Goal: Information Seeking & Learning: Learn about a topic

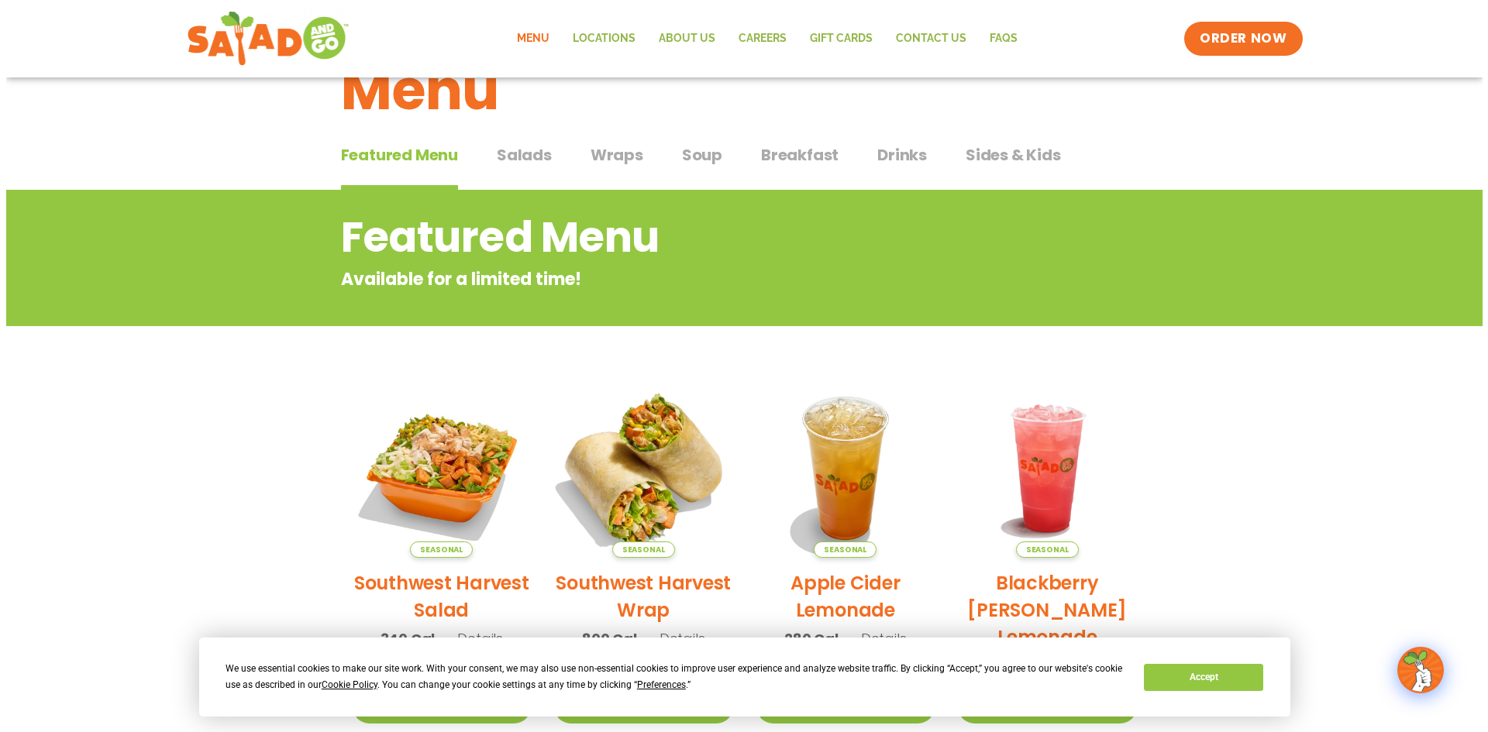
scroll to position [233, 0]
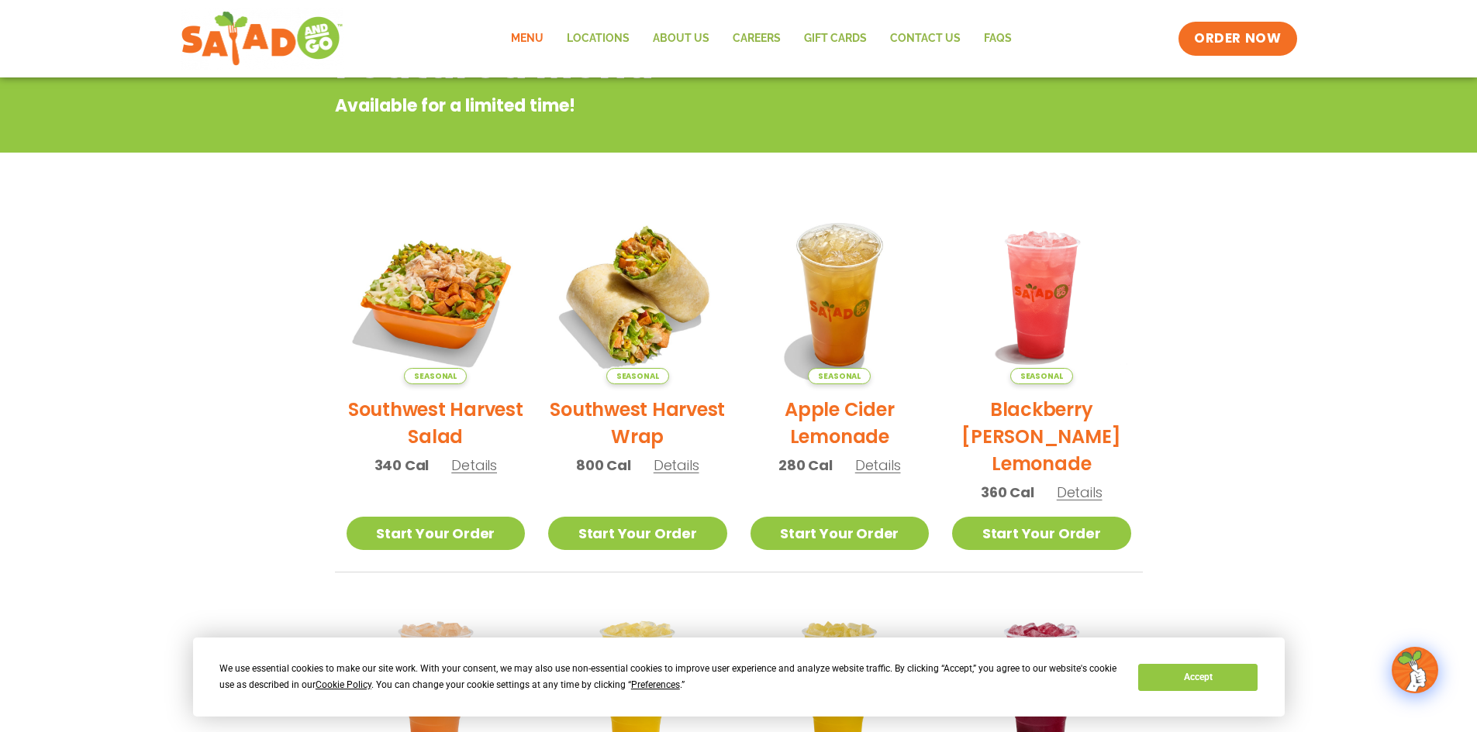
click at [453, 412] on h2 "Southwest Harvest Salad" at bounding box center [435, 423] width 179 height 54
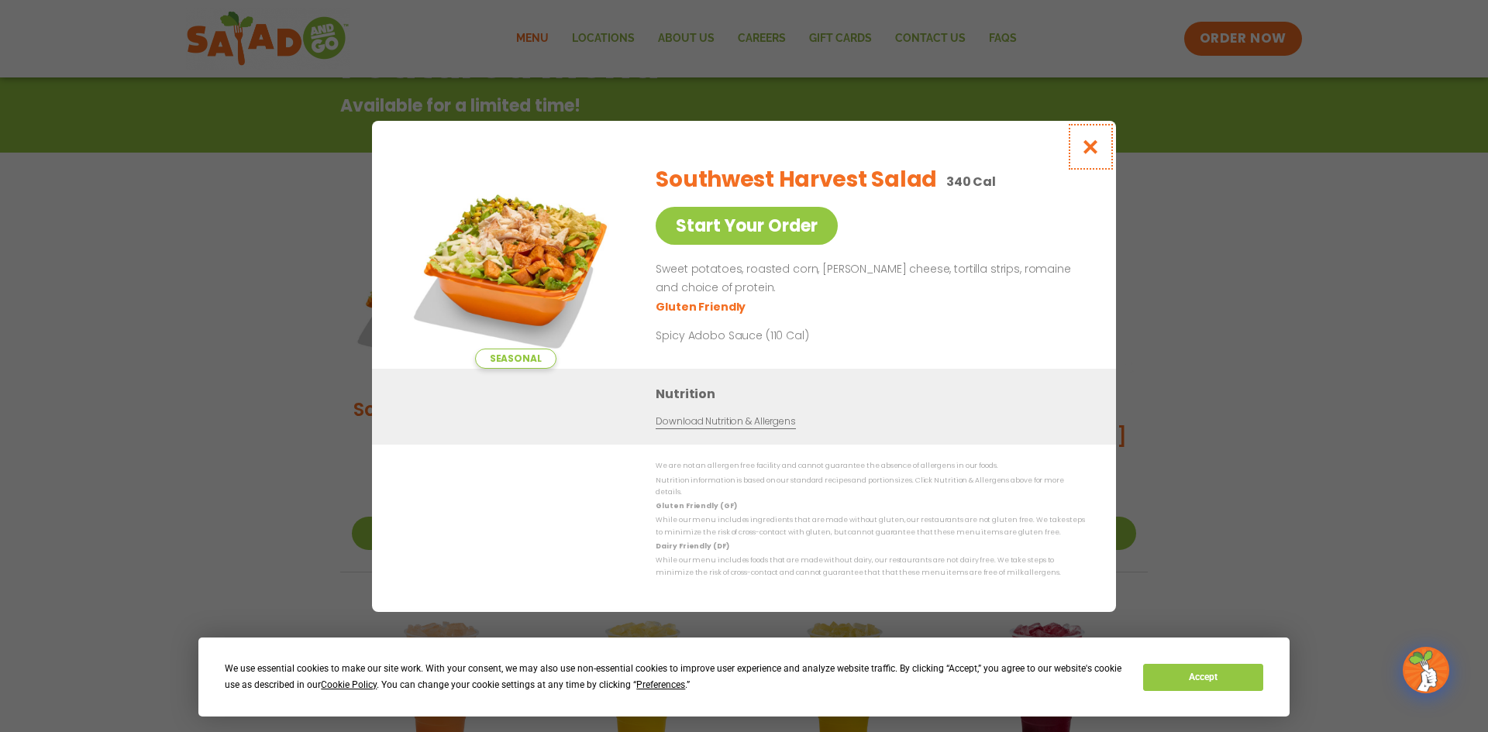
click at [1091, 152] on icon "Close modal" at bounding box center [1090, 147] width 19 height 16
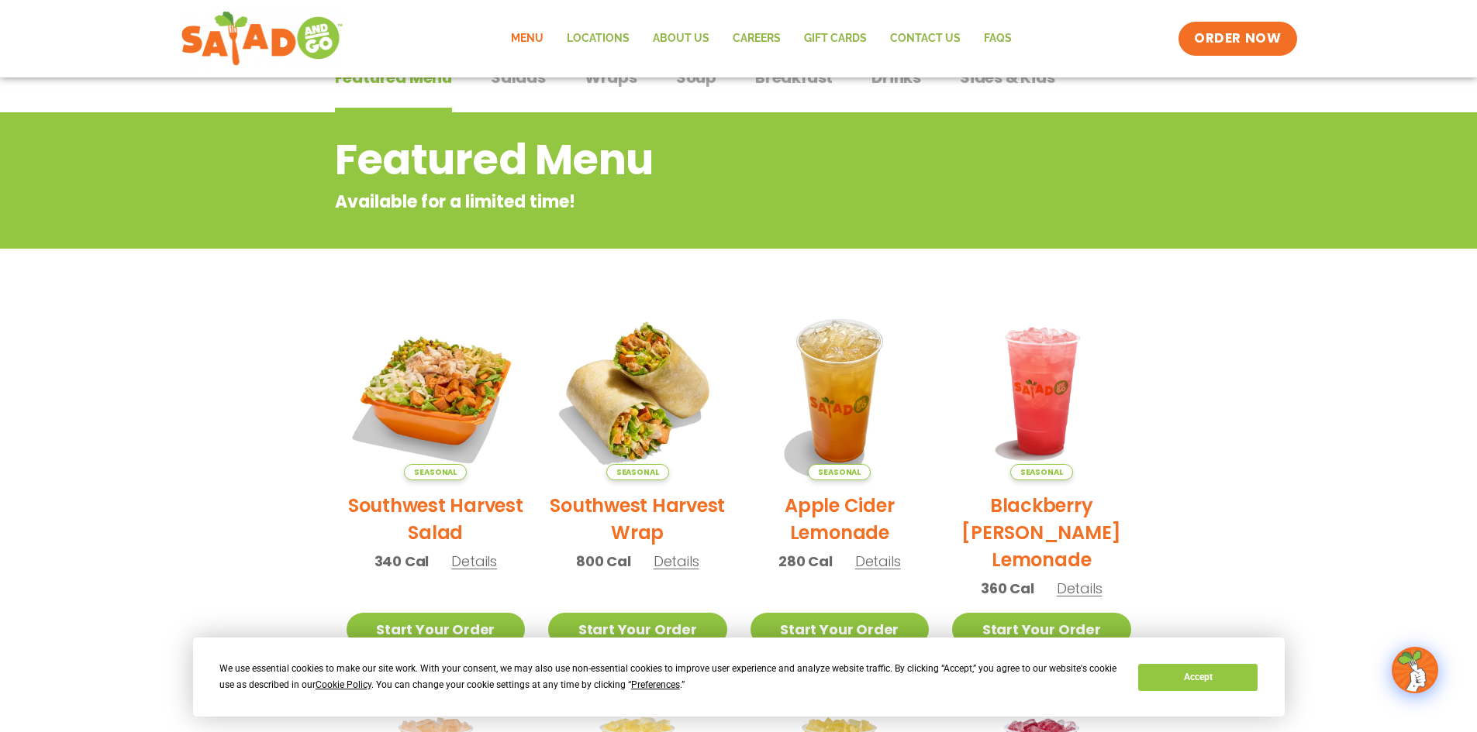
scroll to position [107, 0]
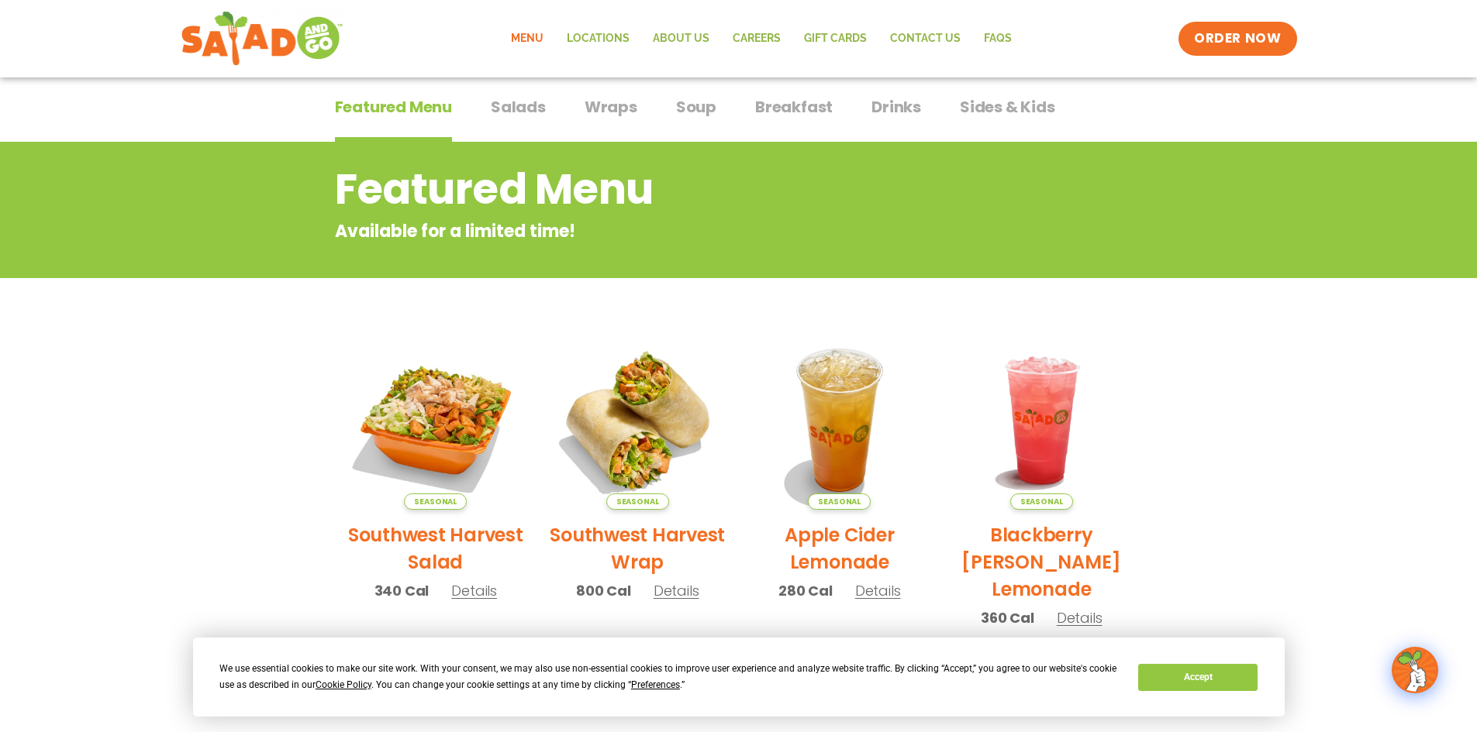
click at [513, 109] on span "Salads" at bounding box center [518, 106] width 55 height 23
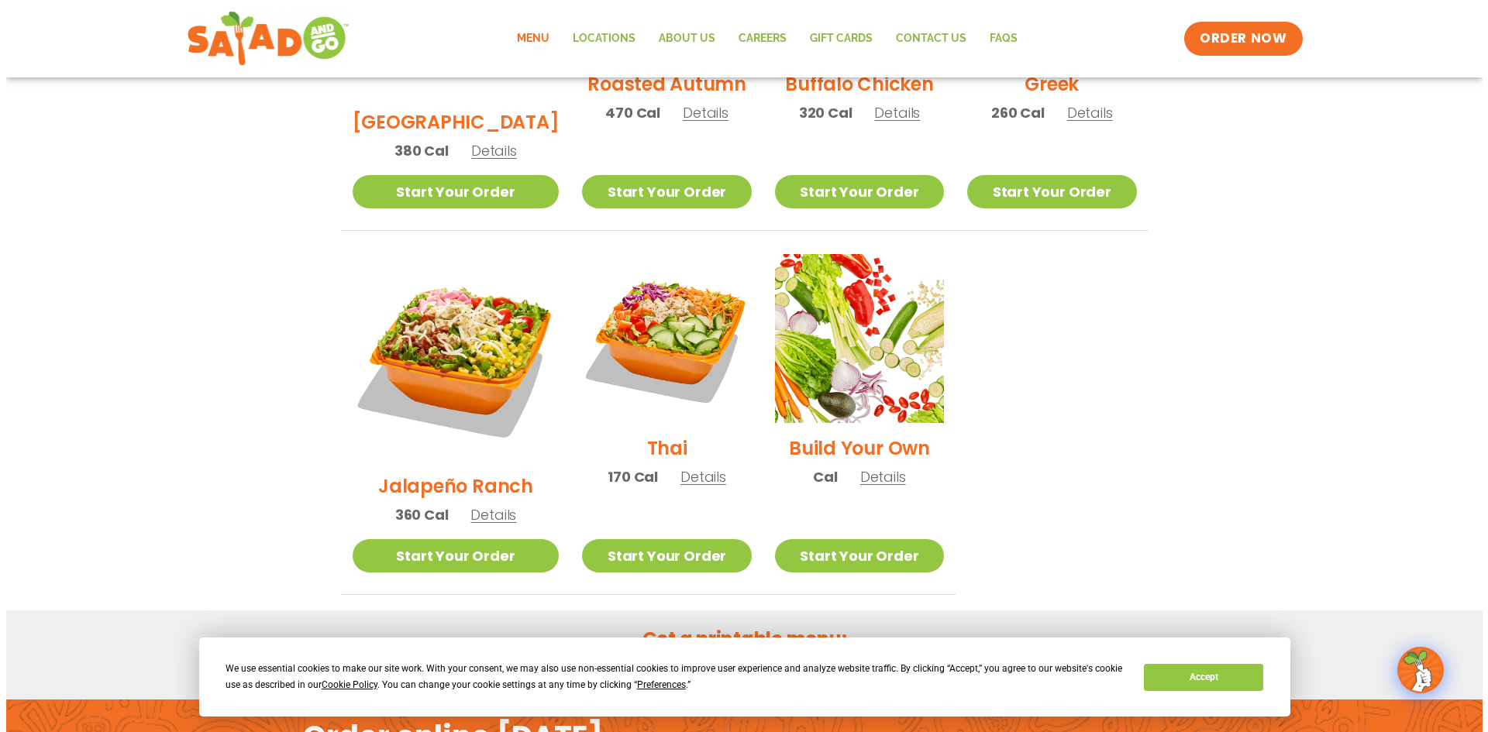
scroll to position [1037, 0]
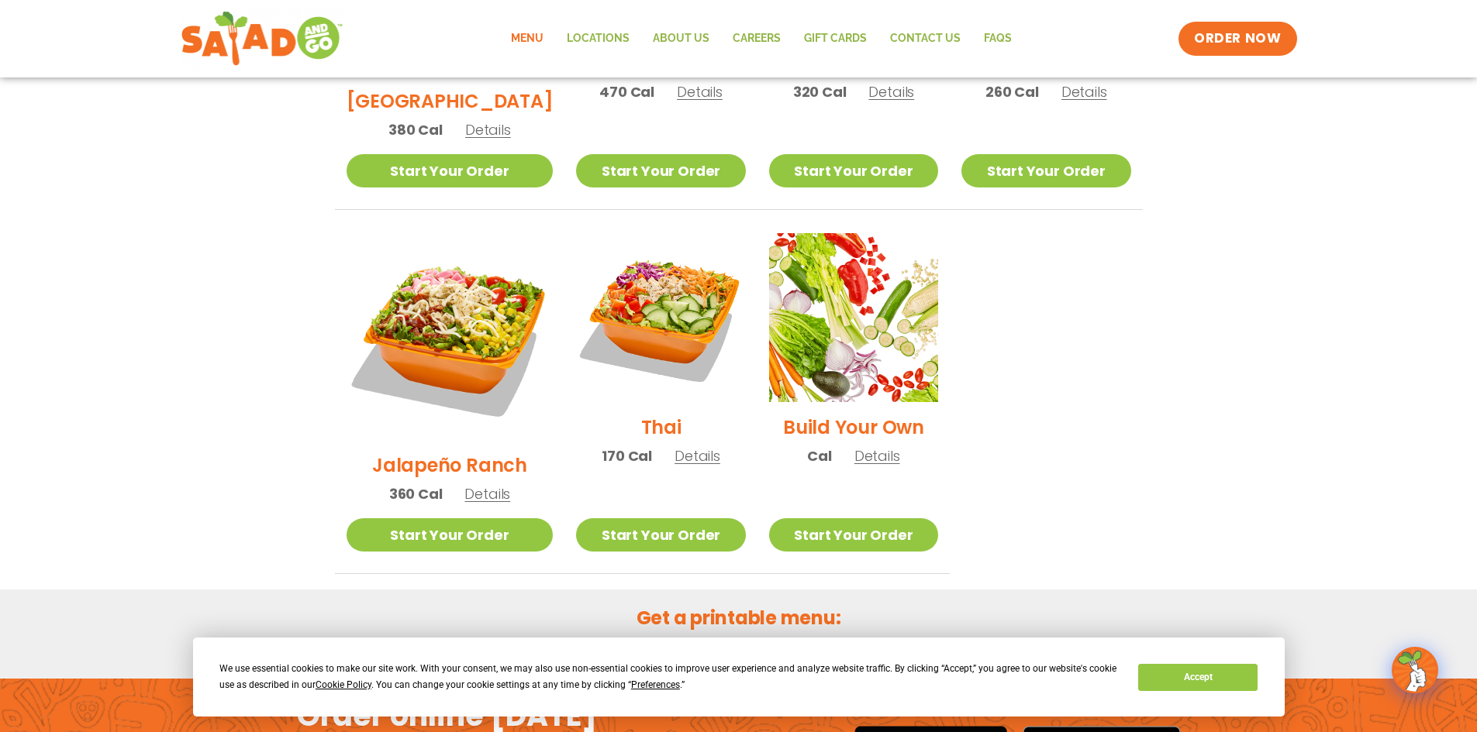
click at [445, 452] on h2 "Jalapeño Ranch" at bounding box center [449, 465] width 155 height 27
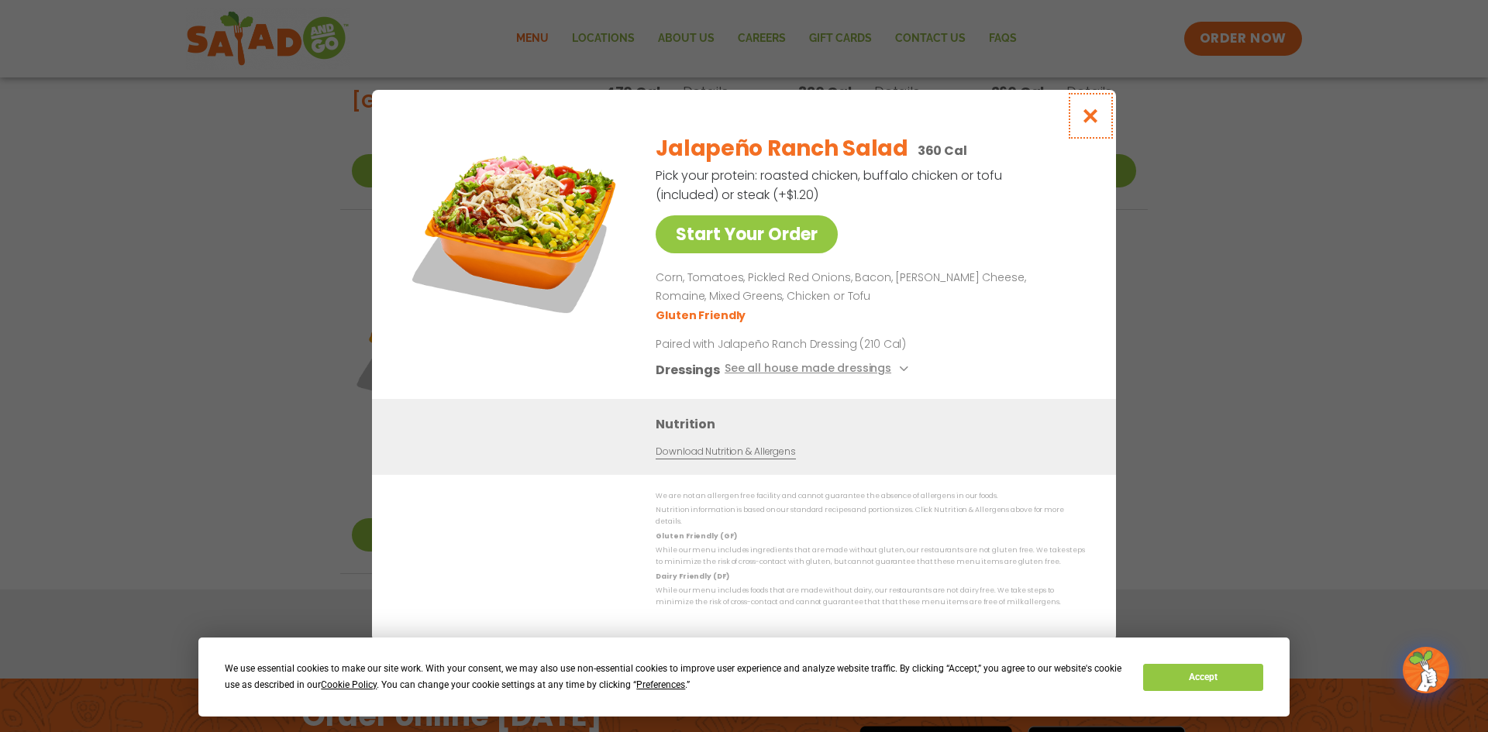
click at [1088, 115] on icon "Close modal" at bounding box center [1090, 116] width 19 height 16
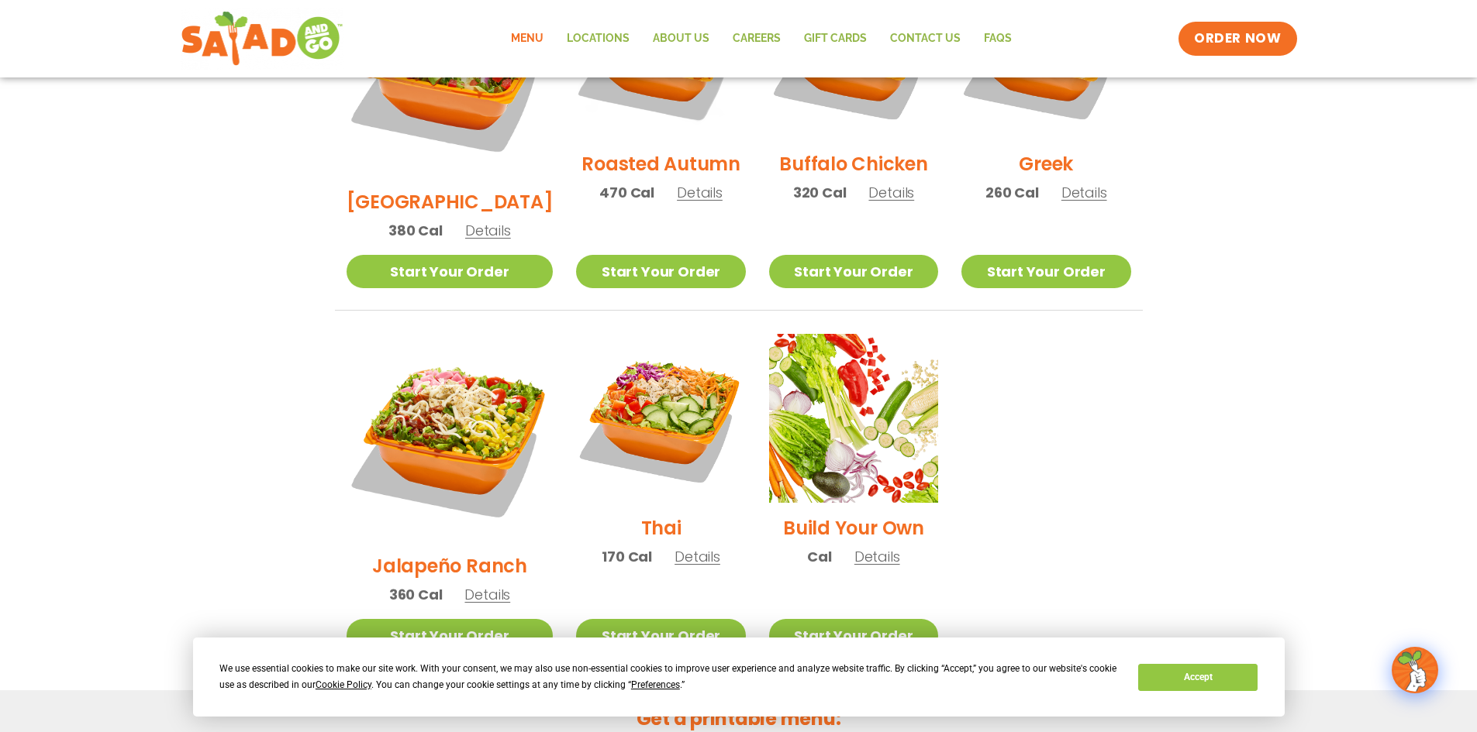
scroll to position [950, 0]
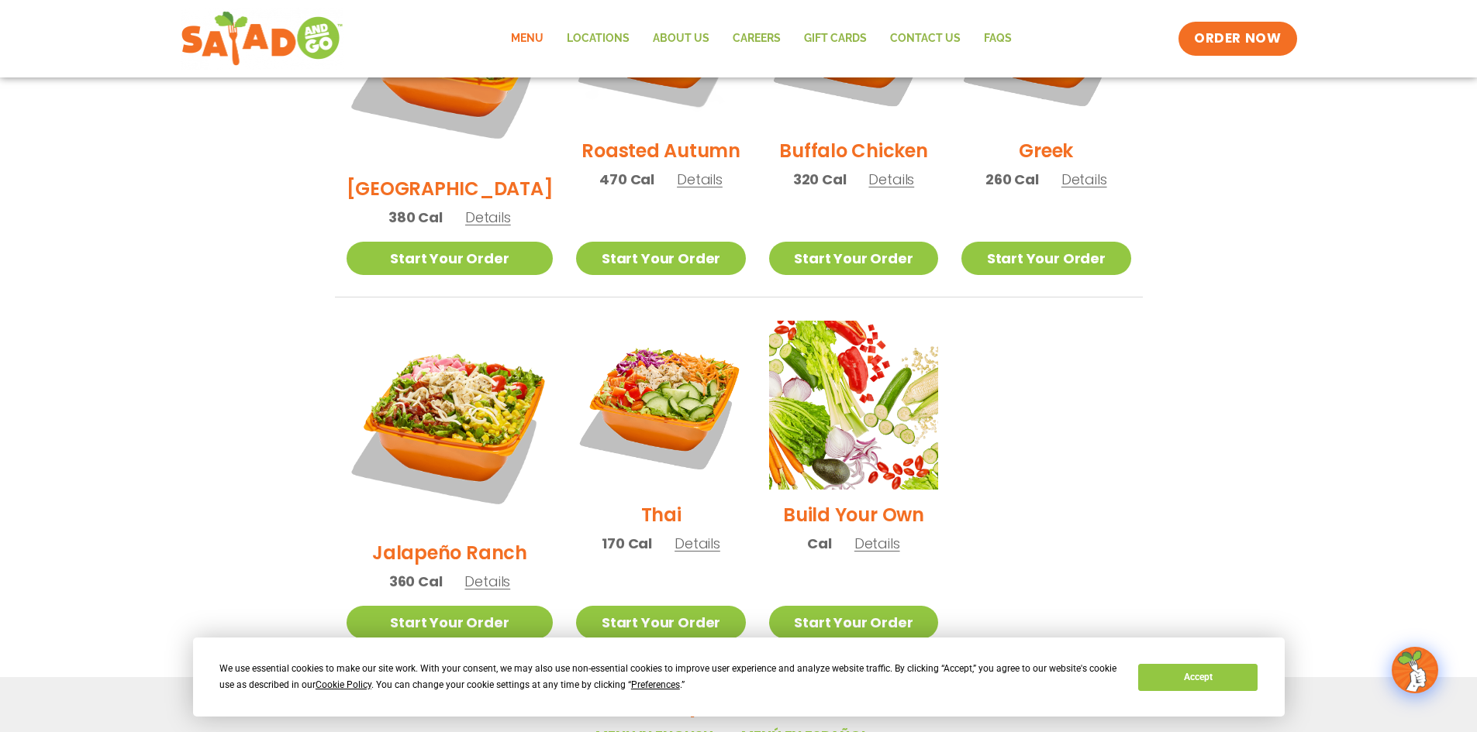
click at [445, 539] on h2 "Jalapeño Ranch" at bounding box center [449, 552] width 155 height 27
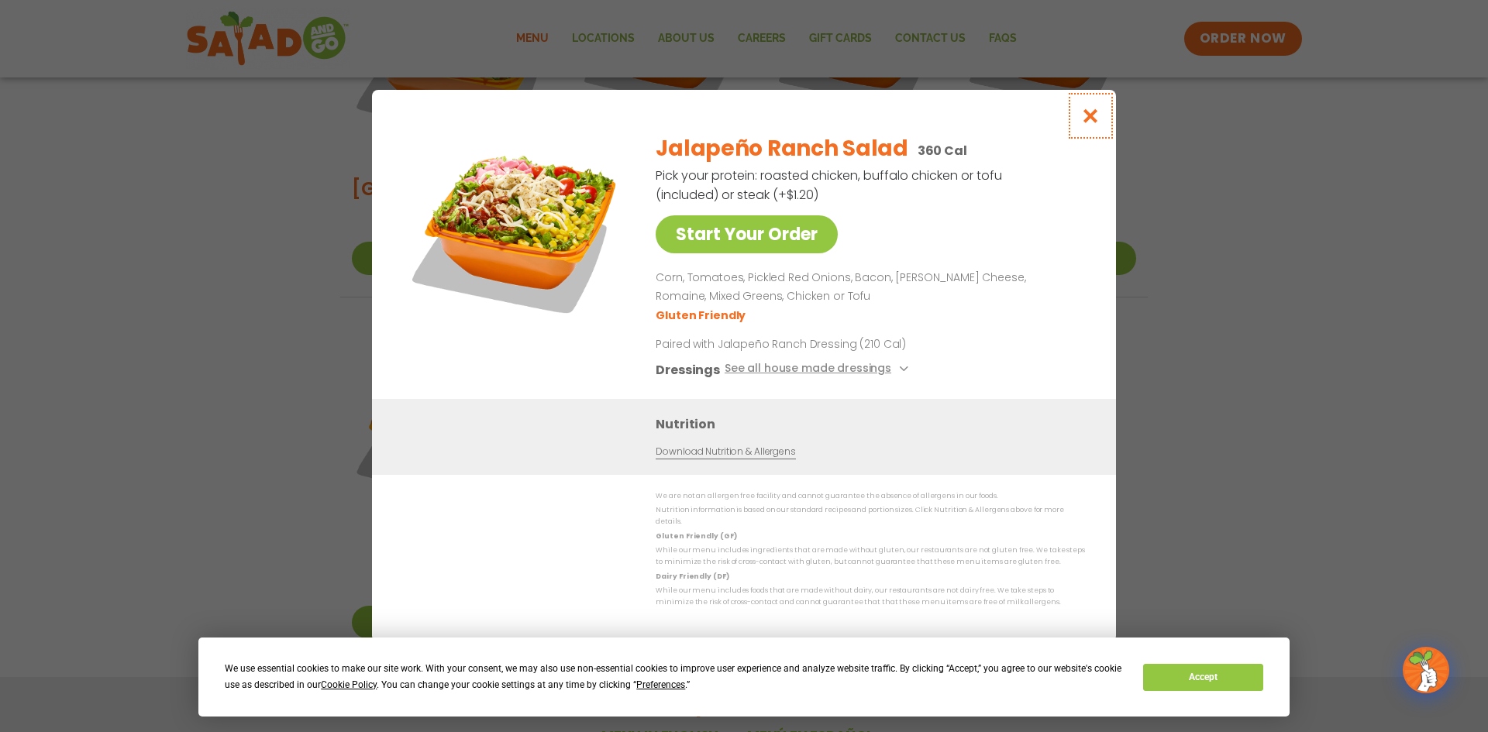
click at [1091, 121] on icon "Close modal" at bounding box center [1090, 116] width 19 height 16
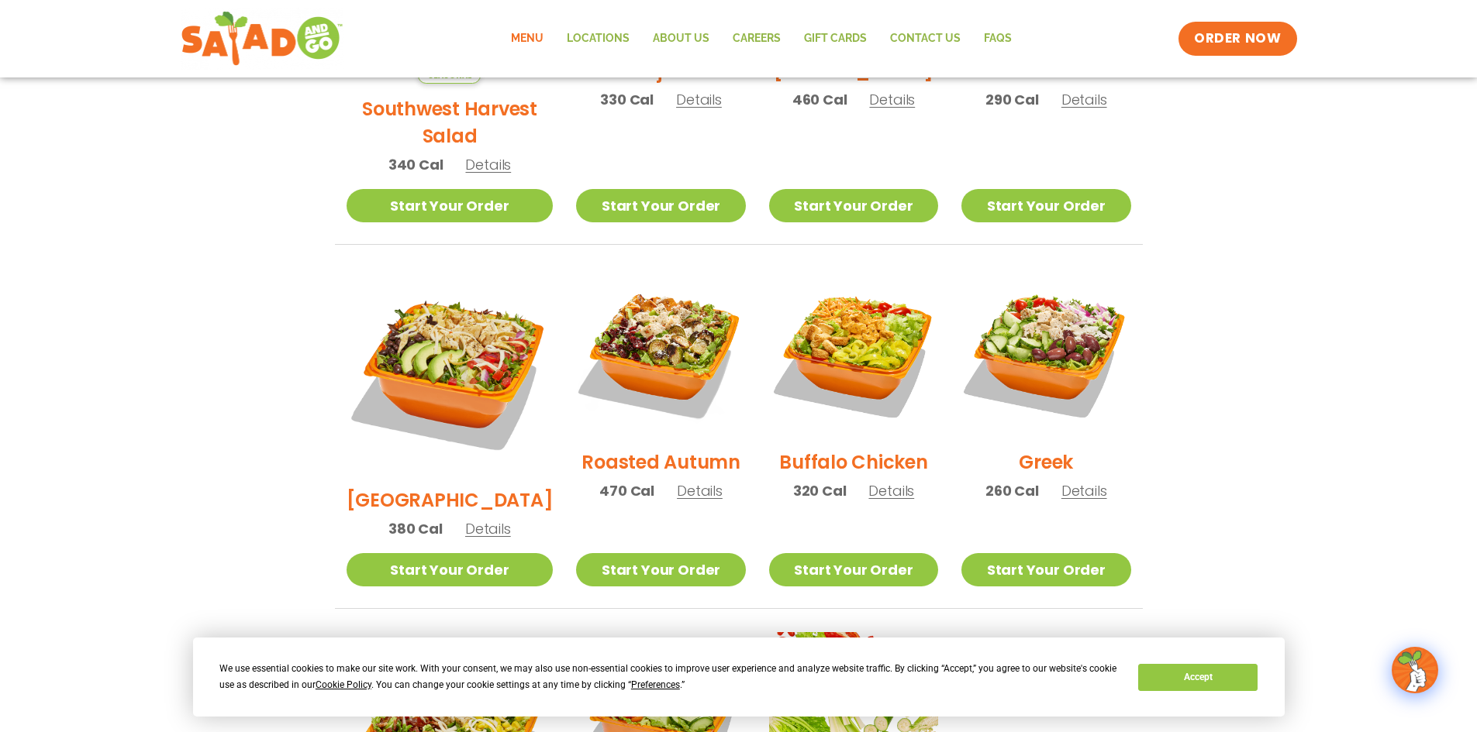
scroll to position [639, 0]
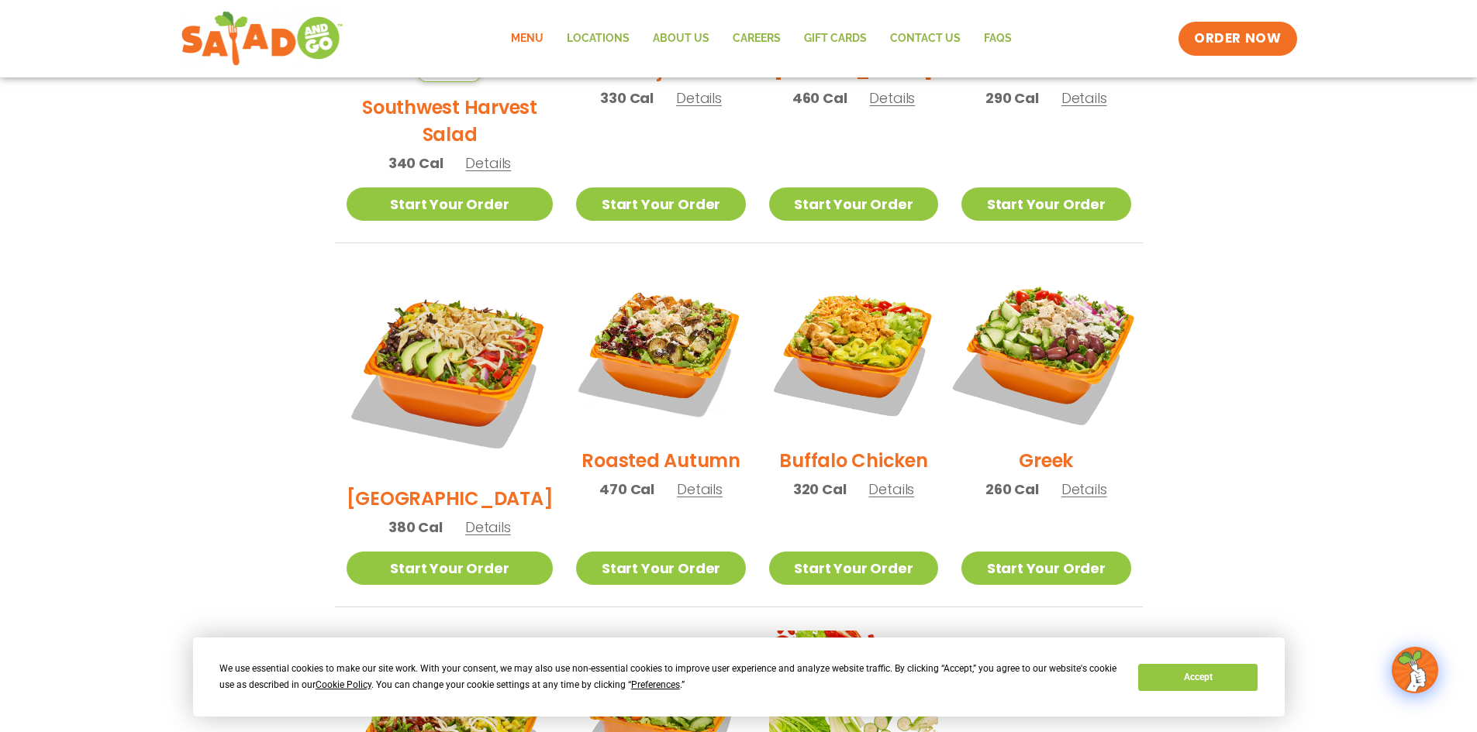
click at [1048, 334] on img at bounding box center [1045, 351] width 198 height 198
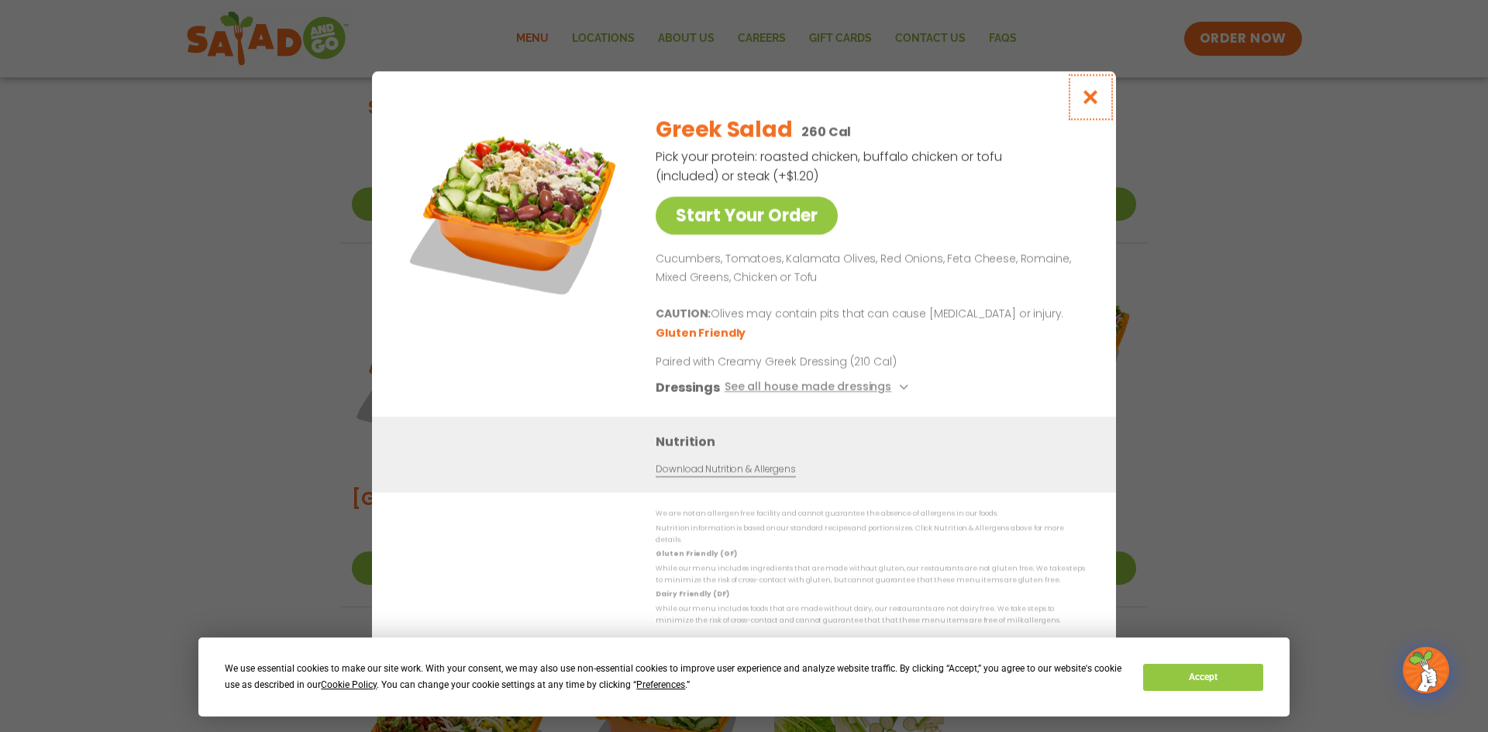
click at [1087, 101] on icon "Close modal" at bounding box center [1090, 97] width 19 height 16
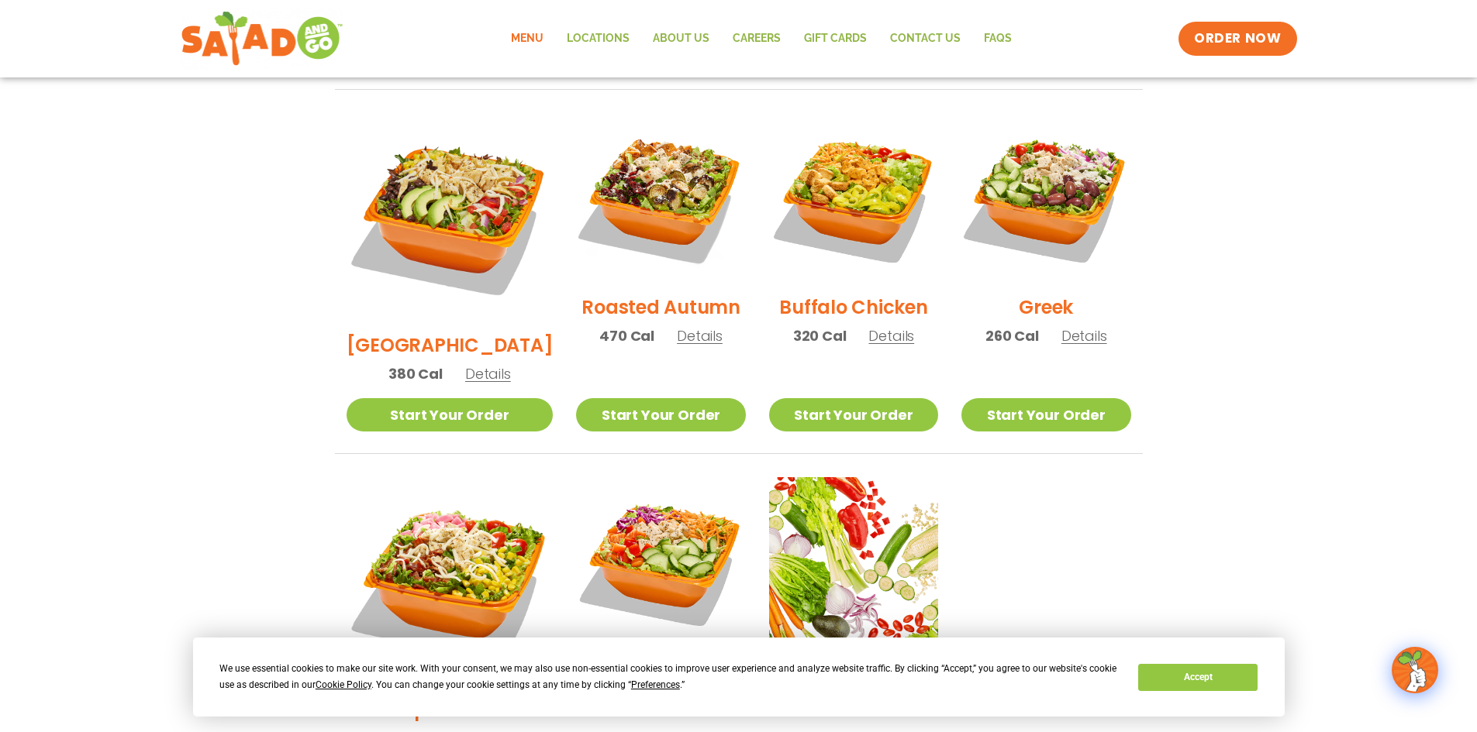
scroll to position [795, 0]
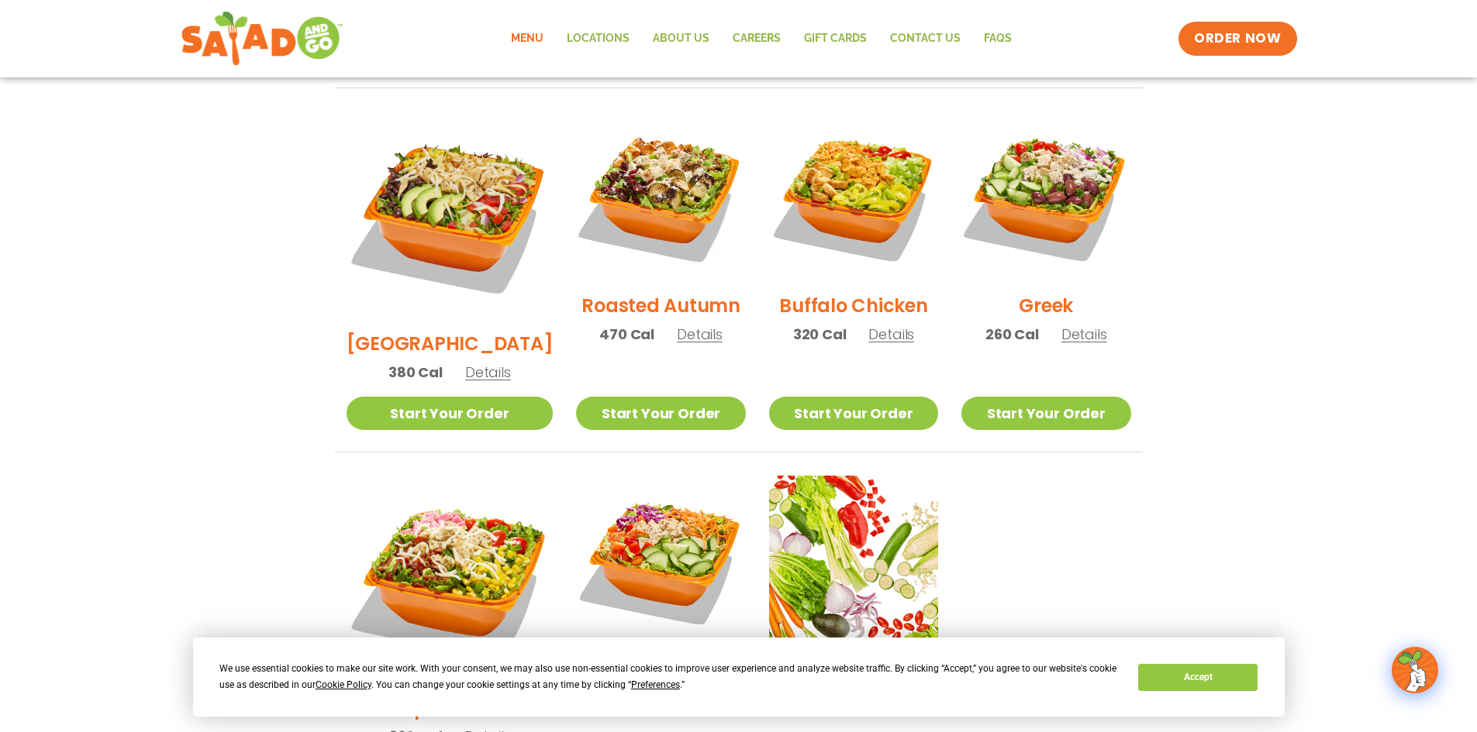
click at [643, 293] on h2 "Roasted Autumn" at bounding box center [660, 305] width 159 height 27
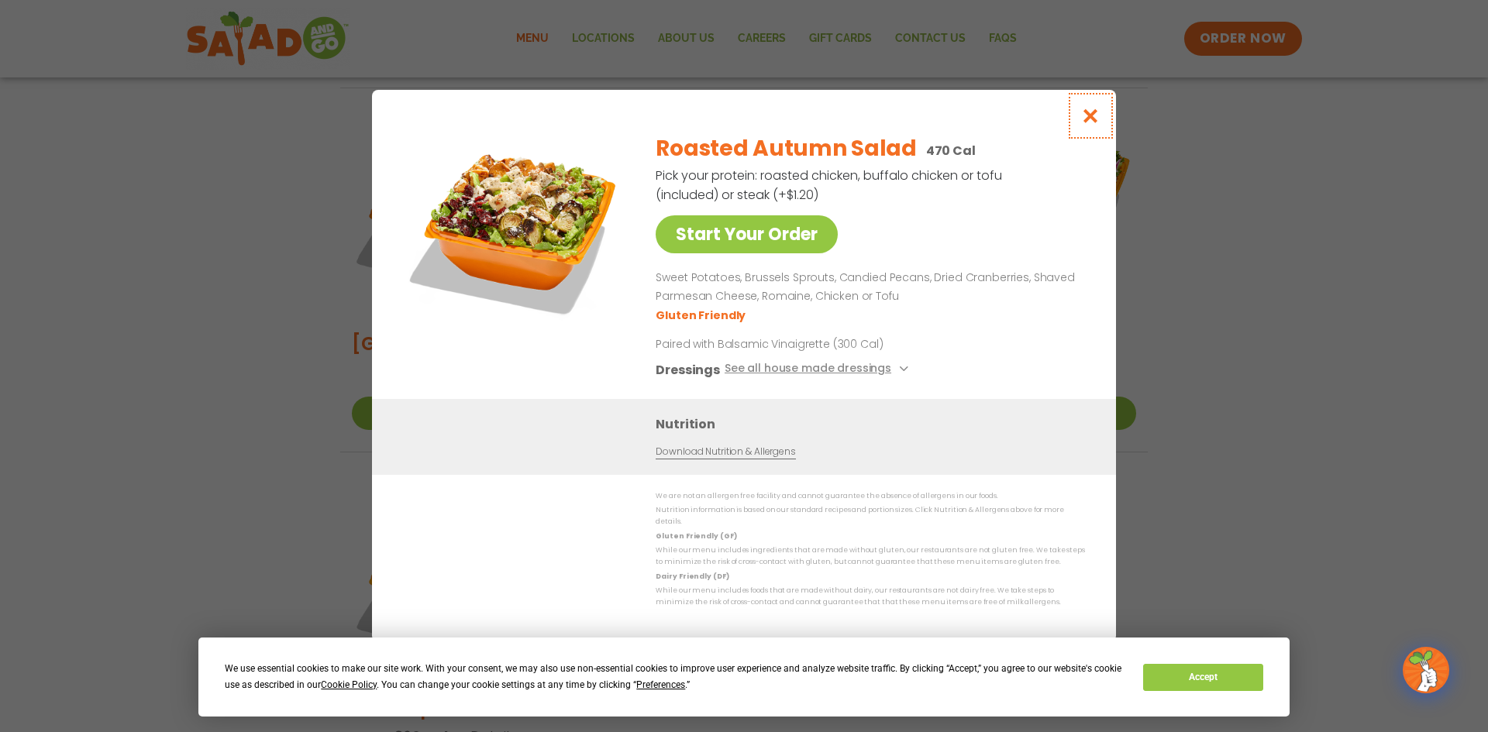
click at [1088, 124] on icon "Close modal" at bounding box center [1090, 116] width 19 height 16
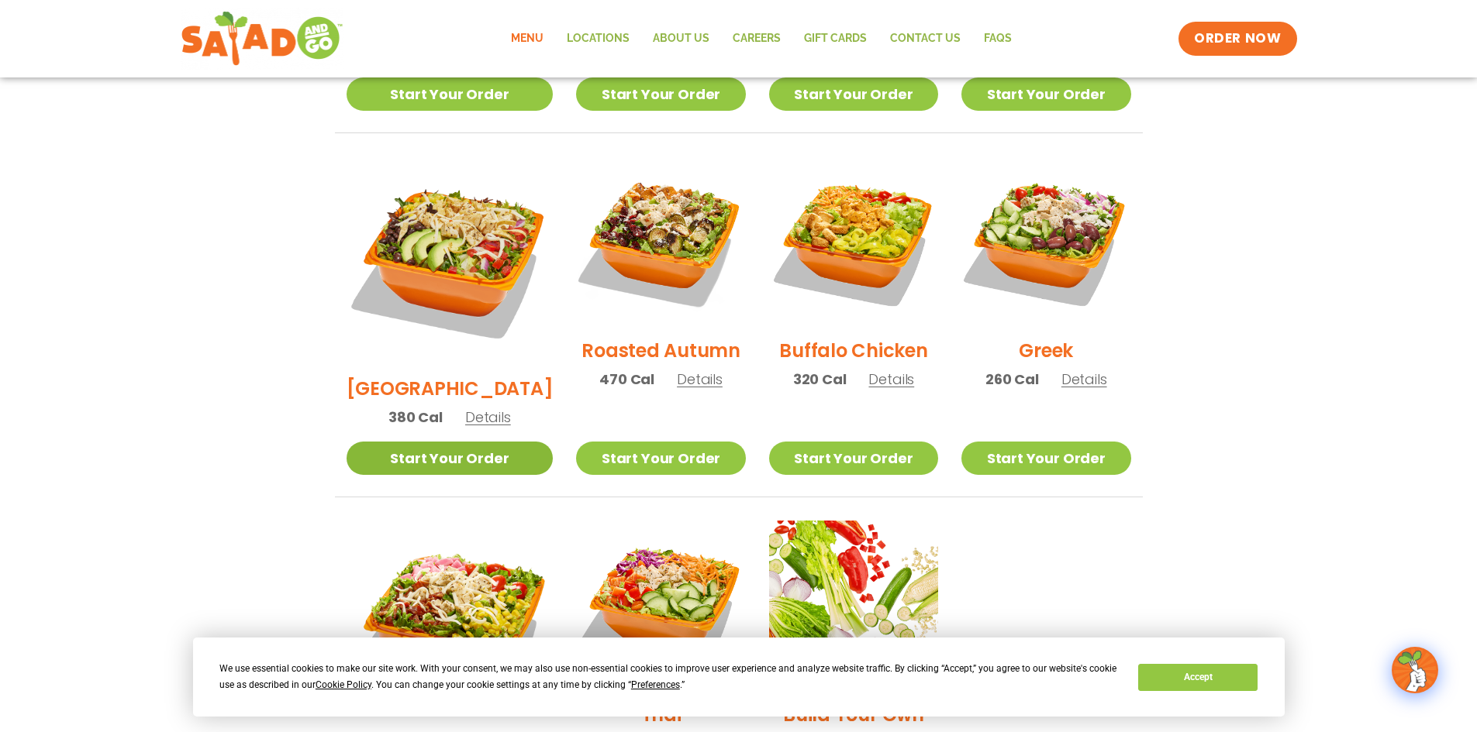
scroll to position [749, 0]
click at [432, 376] on h2 "[GEOGRAPHIC_DATA]" at bounding box center [449, 389] width 207 height 27
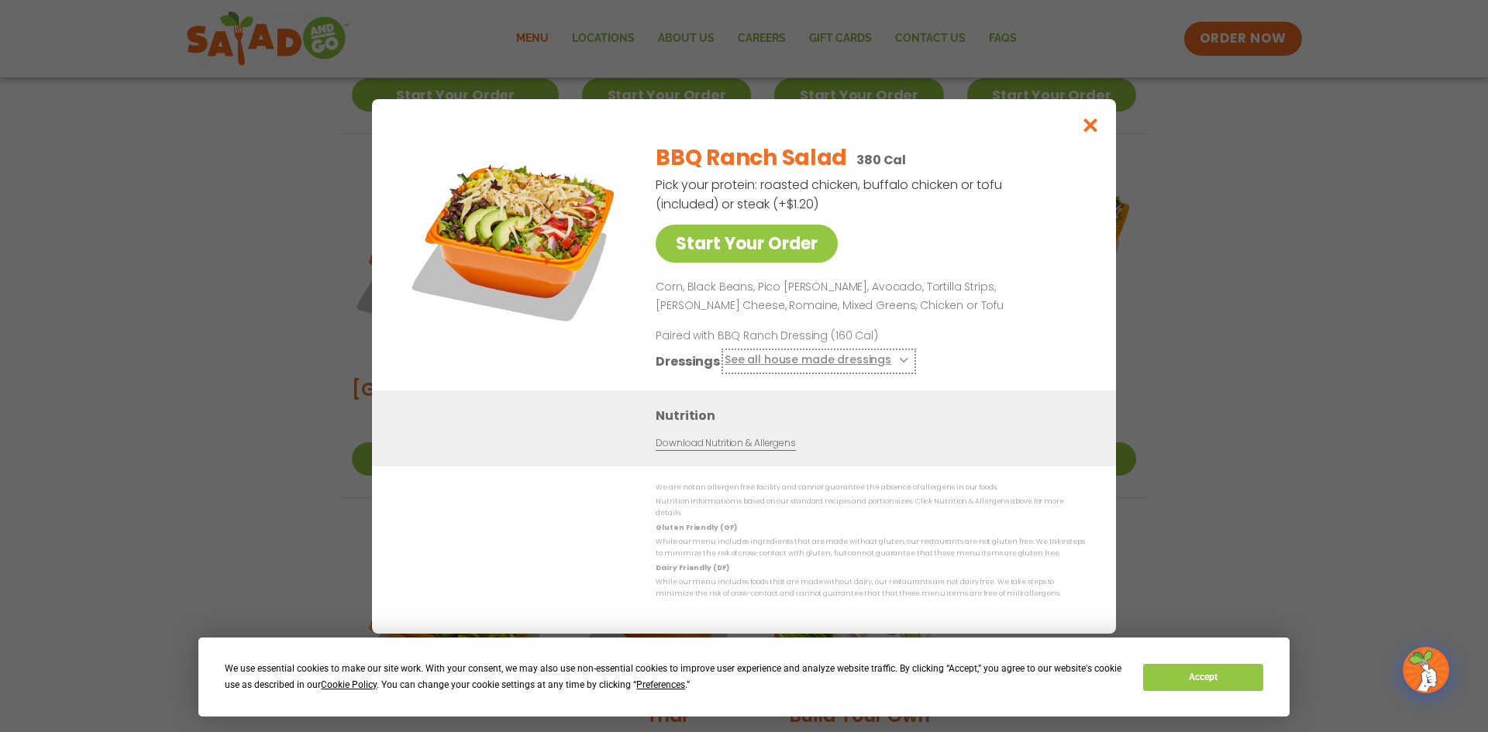
click at [791, 364] on button "See all house made dressings" at bounding box center [819, 360] width 188 height 19
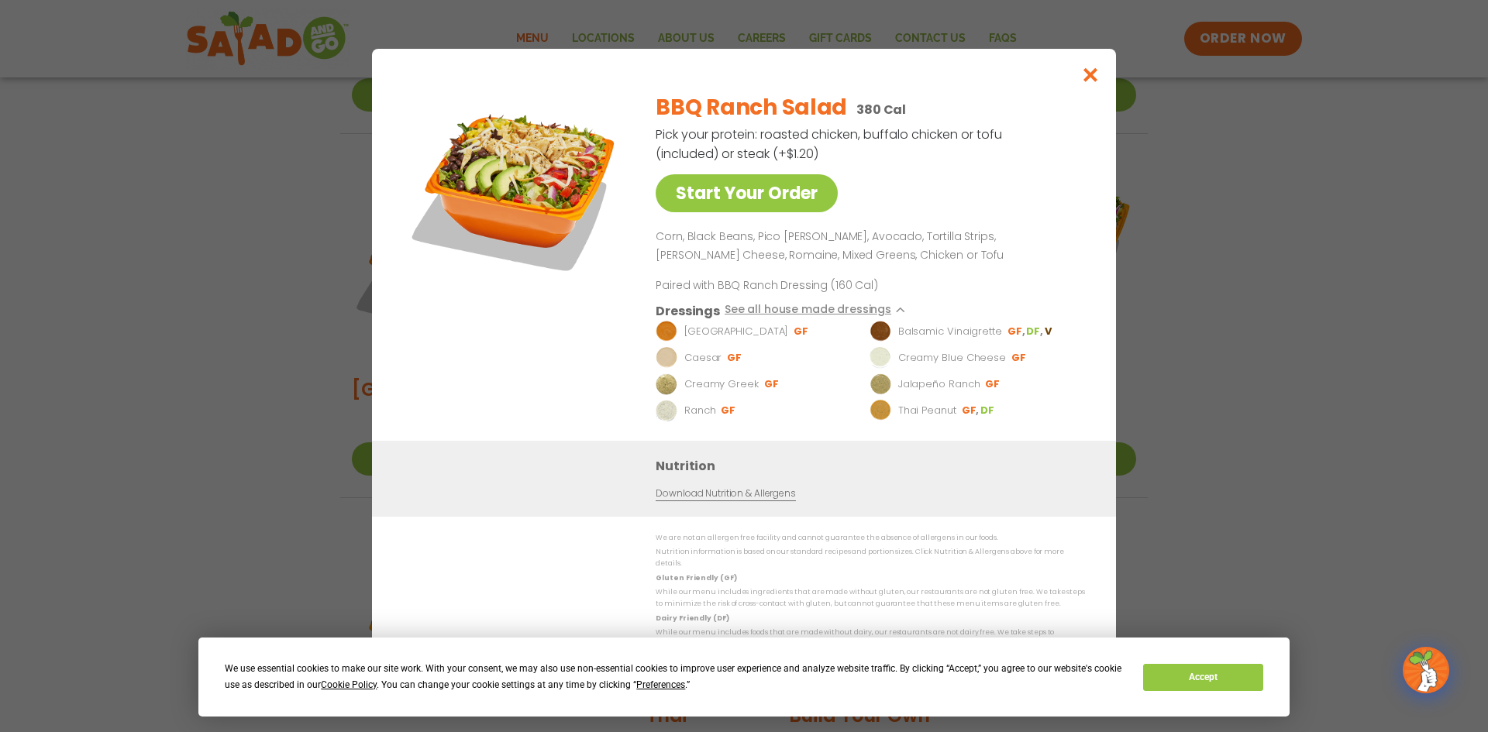
click at [955, 285] on div "BBQ Ranch Salad 380 Cal Pick your protein: roasted chicken, buffalo chicken or …" at bounding box center [867, 260] width 423 height 361
click at [1094, 83] on icon "Close modal" at bounding box center [1090, 75] width 19 height 16
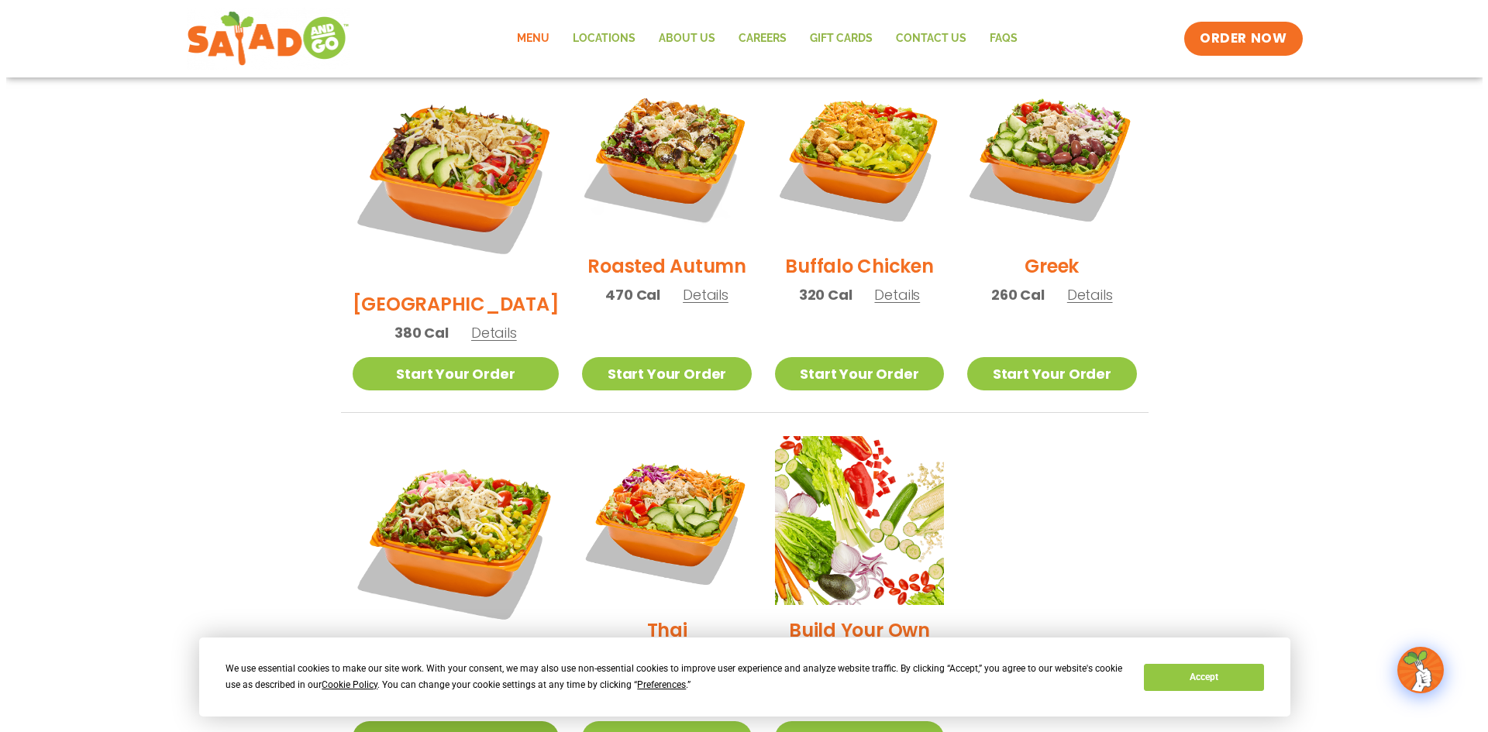
scroll to position [904, 0]
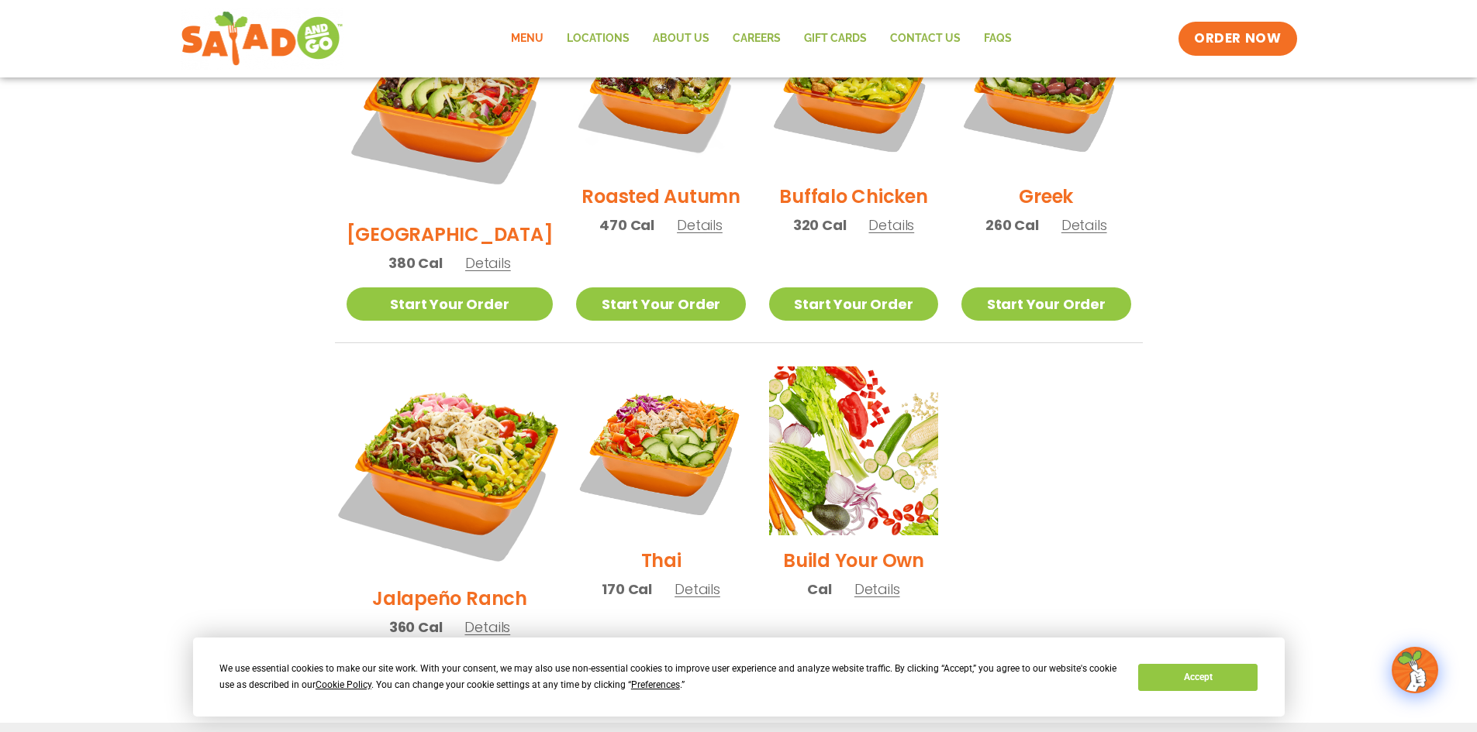
click at [439, 406] on img at bounding box center [449, 470] width 243 height 243
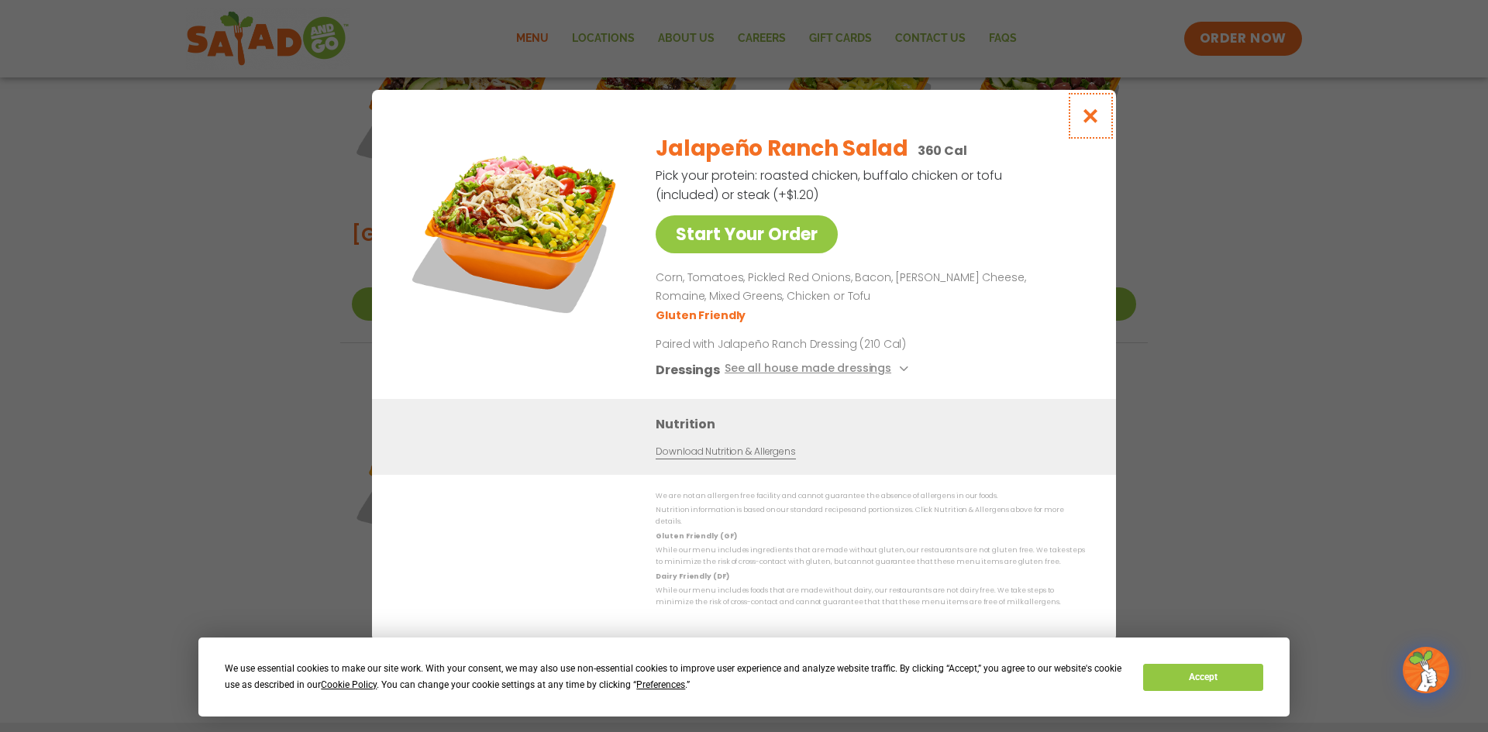
click at [1100, 121] on icon "Close modal" at bounding box center [1090, 116] width 19 height 16
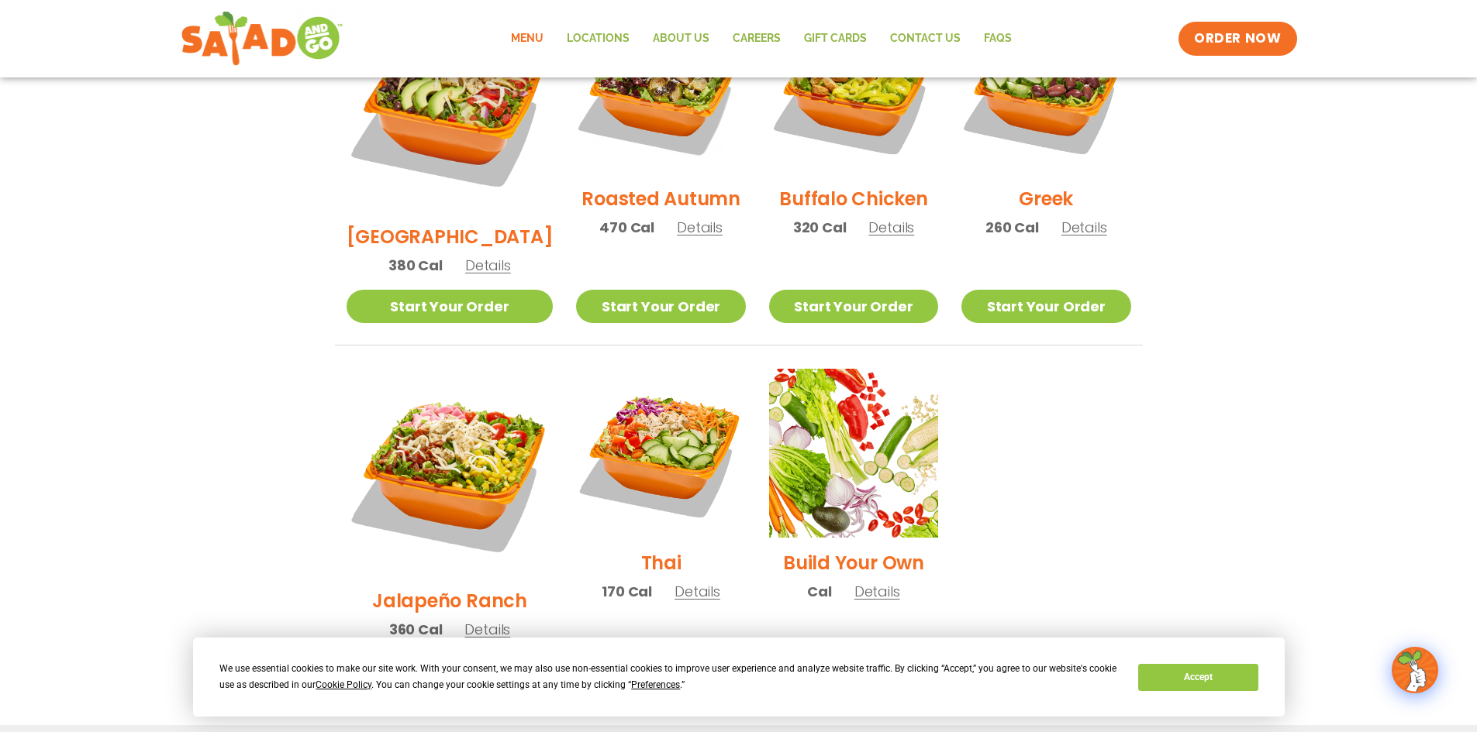
scroll to position [795, 0]
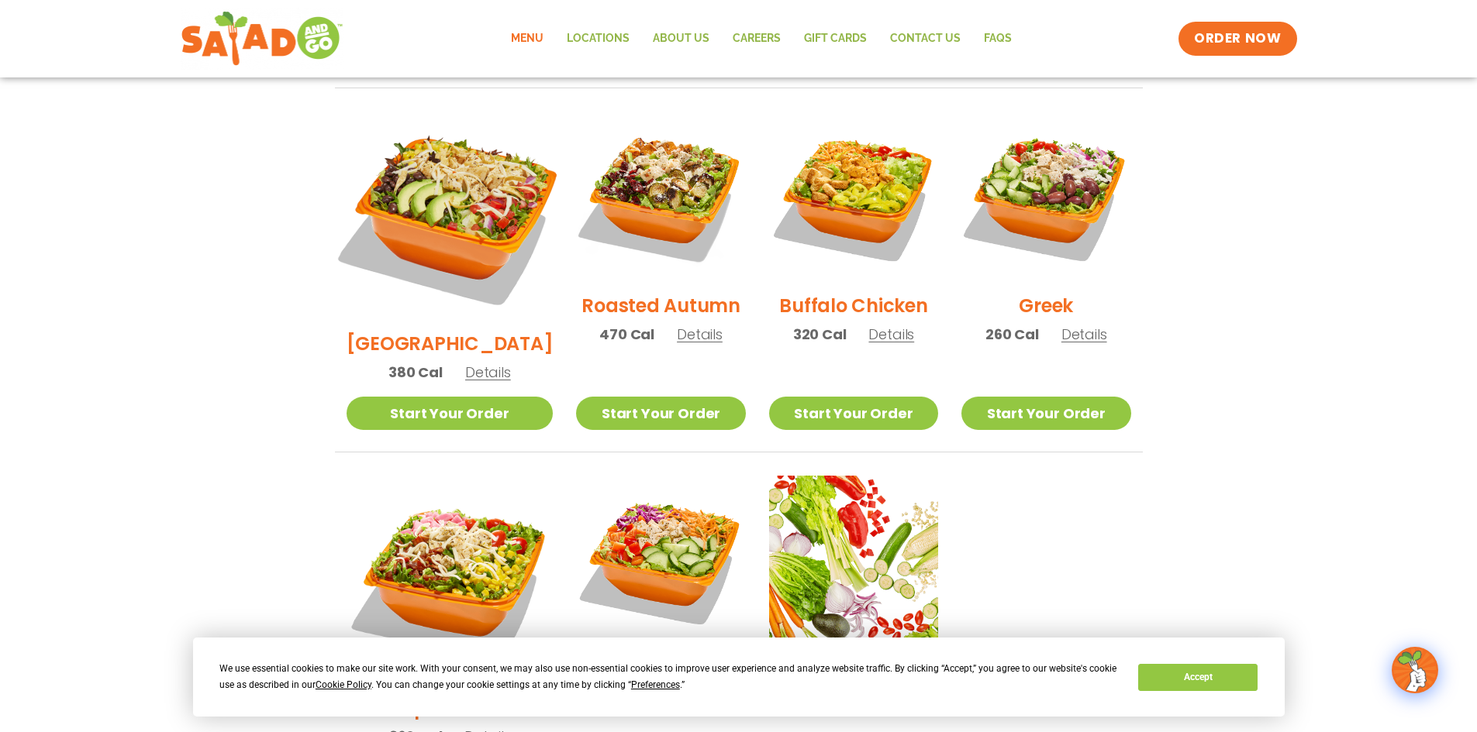
click at [440, 166] on img at bounding box center [449, 215] width 243 height 243
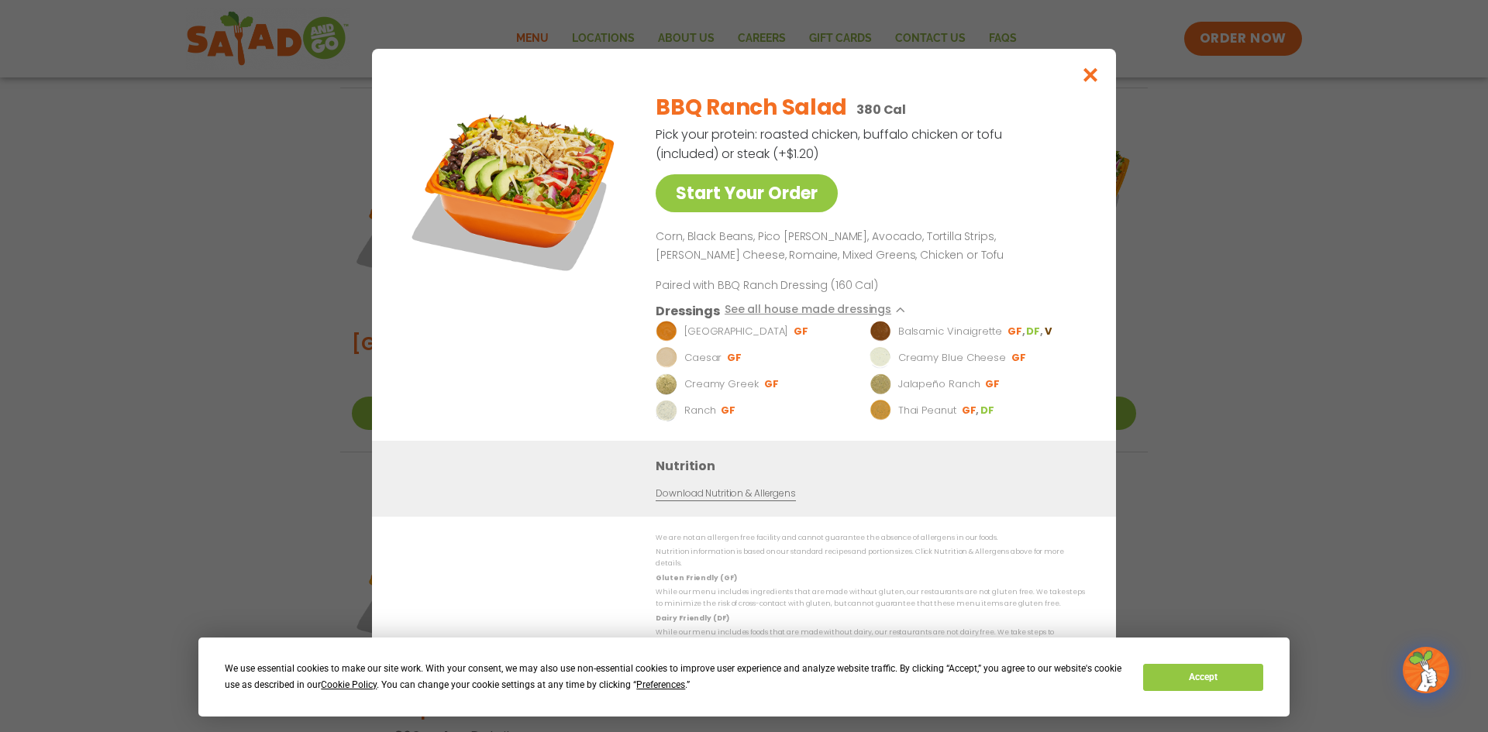
click at [996, 184] on div "BBQ Ranch Salad 380 Cal Pick your protein: roasted chicken, buffalo chicken or …" at bounding box center [867, 260] width 423 height 361
click at [1091, 80] on icon "Close modal" at bounding box center [1090, 75] width 19 height 16
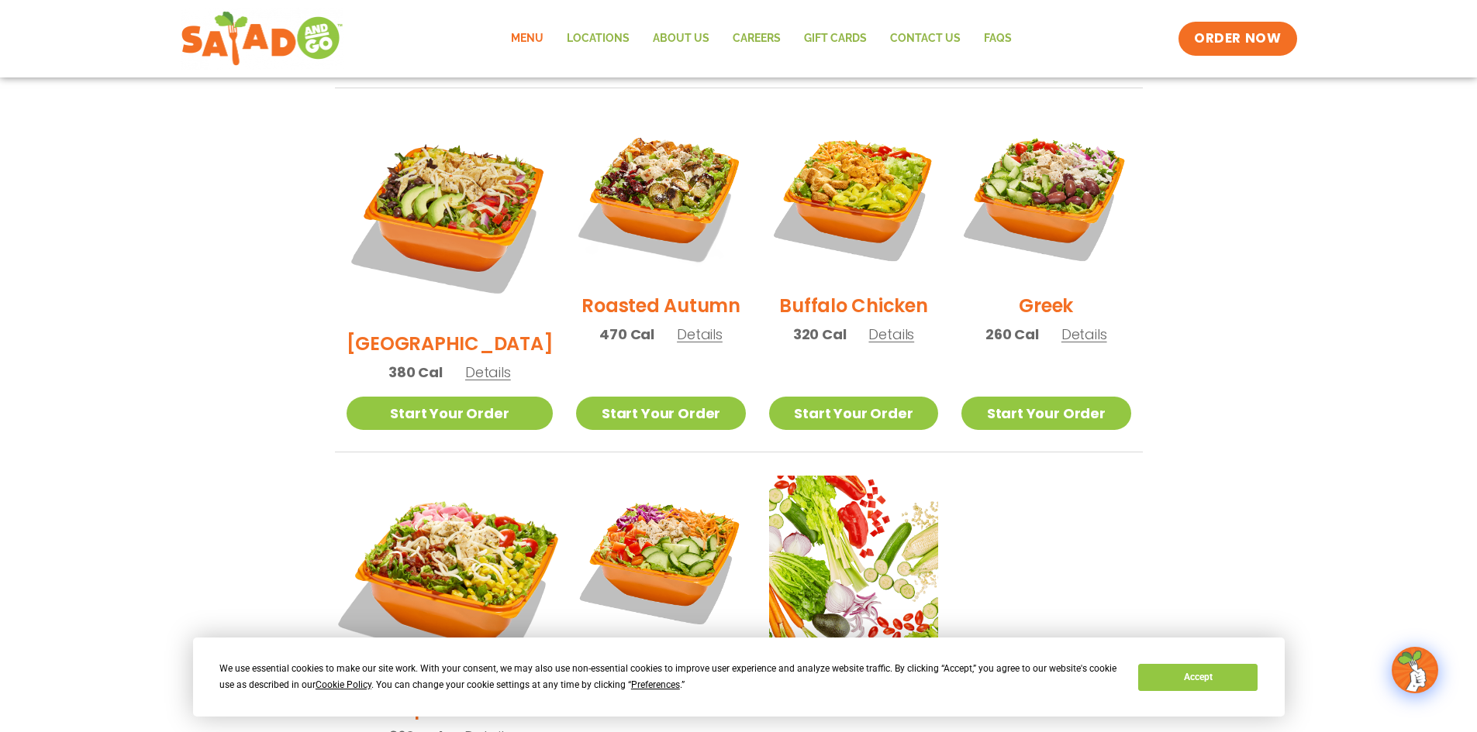
click at [425, 512] on img at bounding box center [449, 579] width 243 height 243
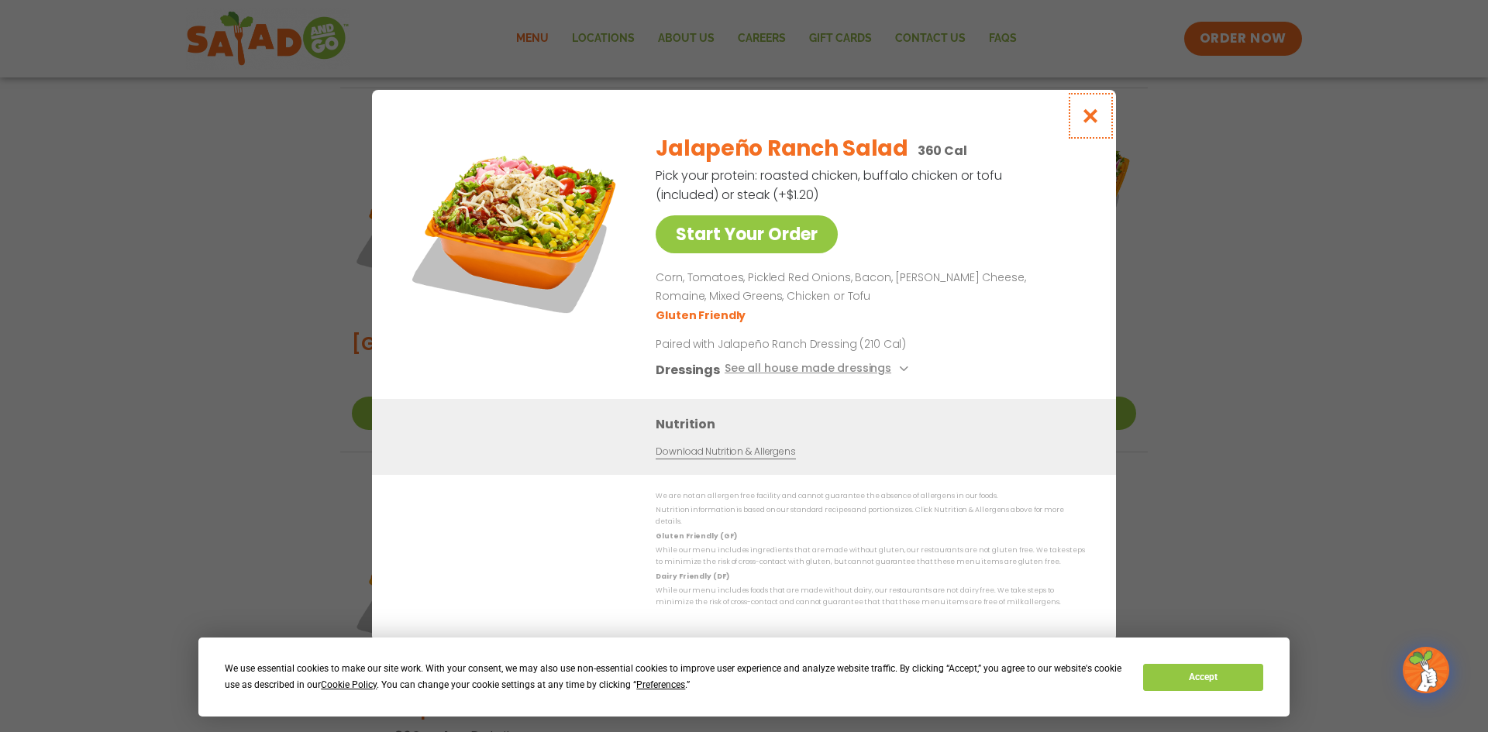
click at [1091, 119] on icon "Close modal" at bounding box center [1090, 116] width 19 height 16
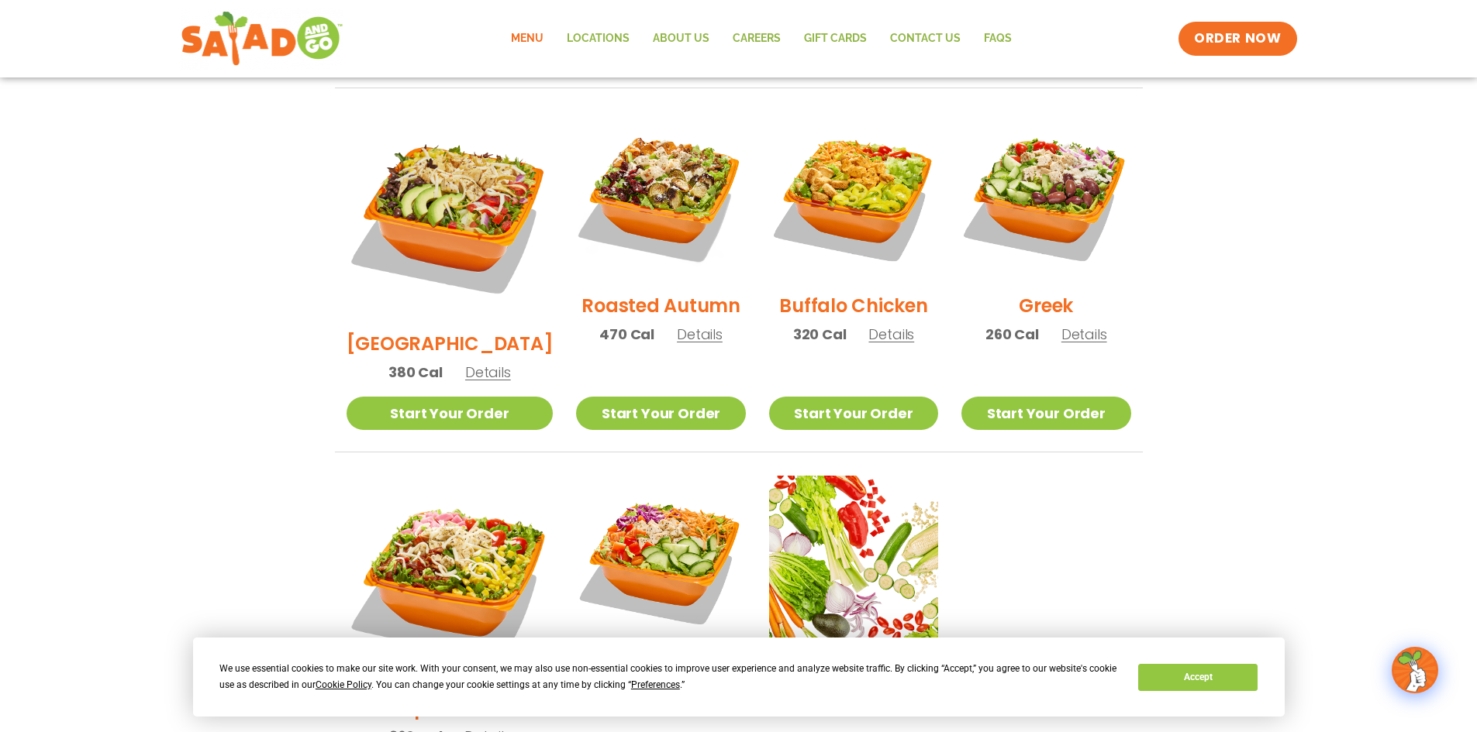
click at [453, 330] on h2 "[GEOGRAPHIC_DATA]" at bounding box center [449, 343] width 207 height 27
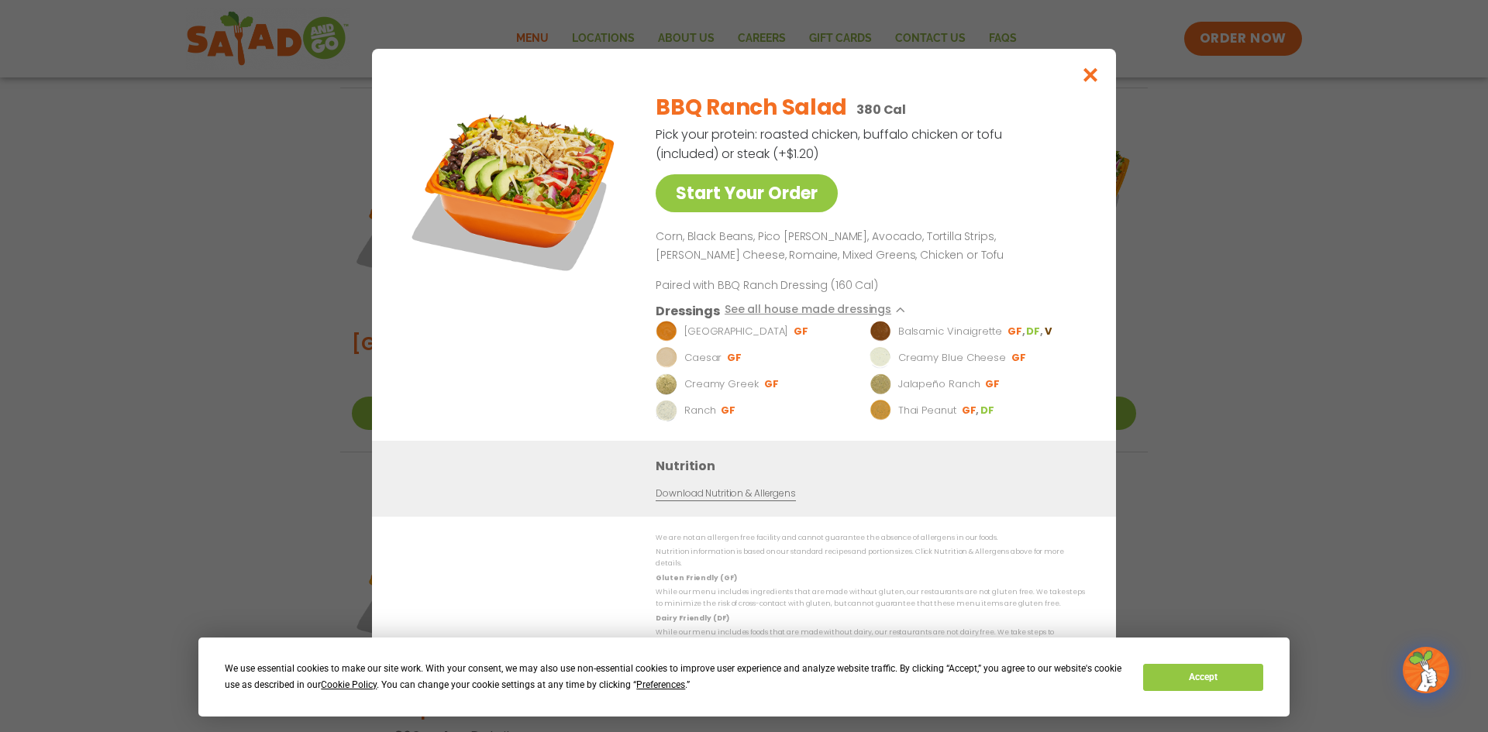
click at [897, 175] on div "BBQ Ranch Salad 380 Cal Pick your protein: roasted chicken, buffalo chicken or …" at bounding box center [867, 260] width 423 height 361
click at [1303, 309] on div "Start Your Order BBQ Ranch Salad 380 Cal Pick your protein: roasted chicken, bu…" at bounding box center [744, 366] width 1488 height 732
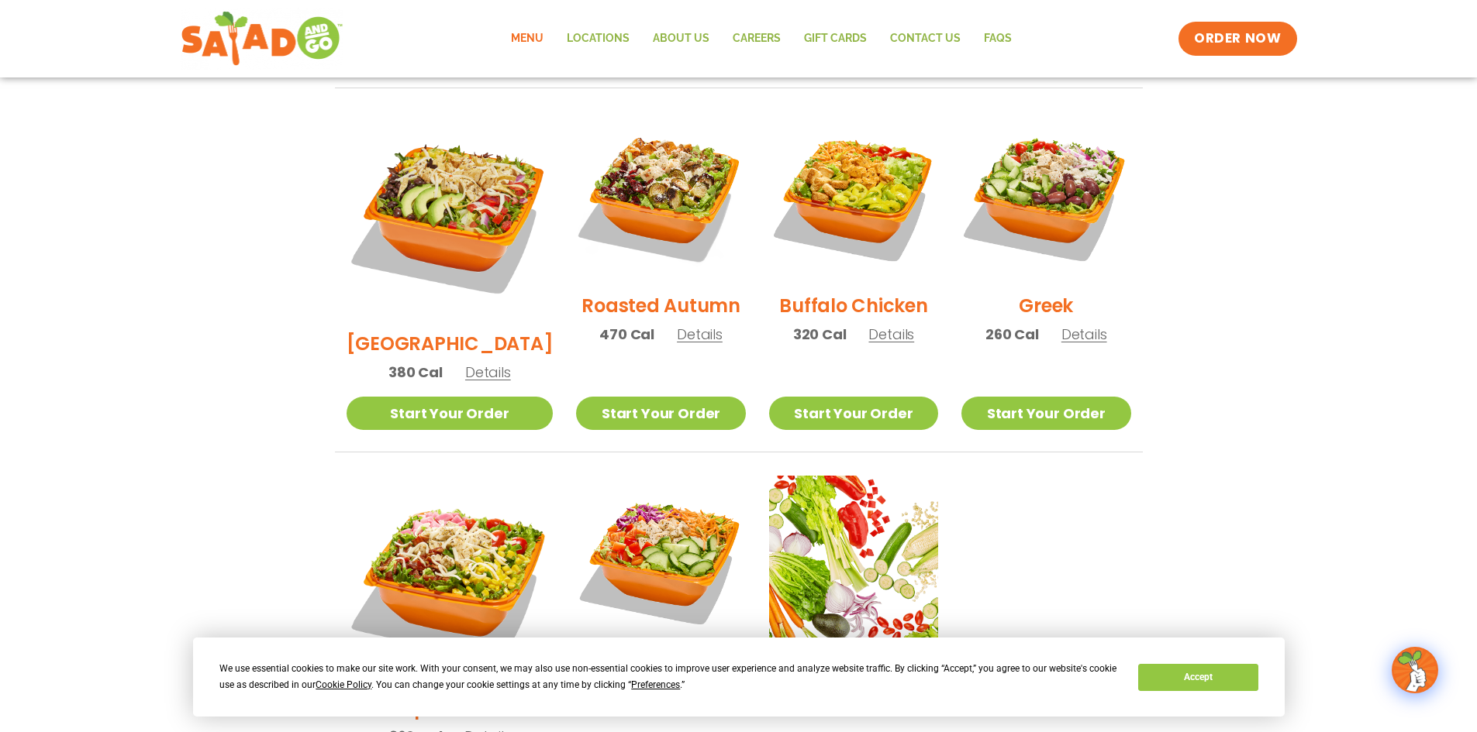
click at [1209, 305] on section "Salads Our house-made dressings make our huge portions even more delicious. Goo…" at bounding box center [738, 135] width 1477 height 1363
